Goal: Navigation & Orientation: Find specific page/section

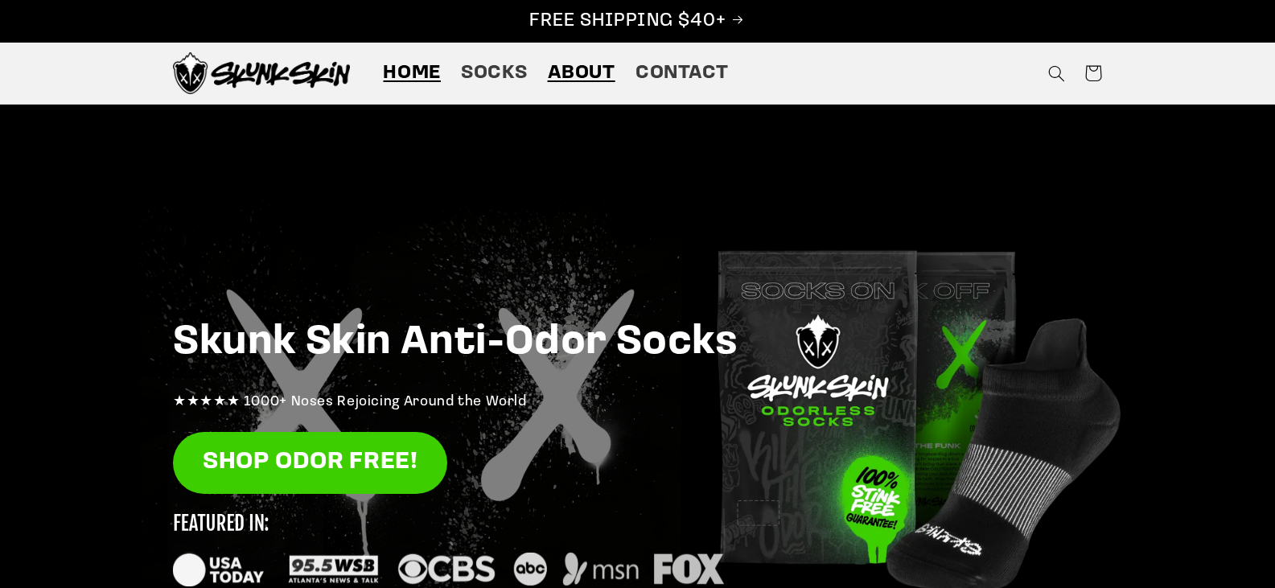
click at [574, 66] on span "About" at bounding box center [582, 73] width 68 height 25
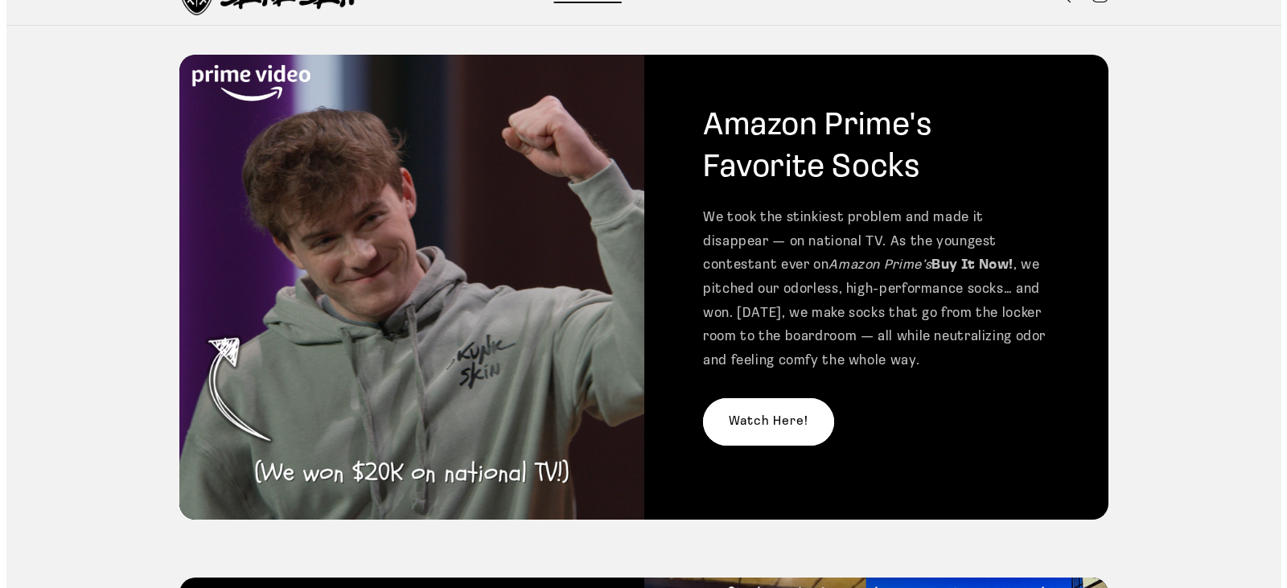
scroll to position [80, 0]
